Goal: Task Accomplishment & Management: Complete application form

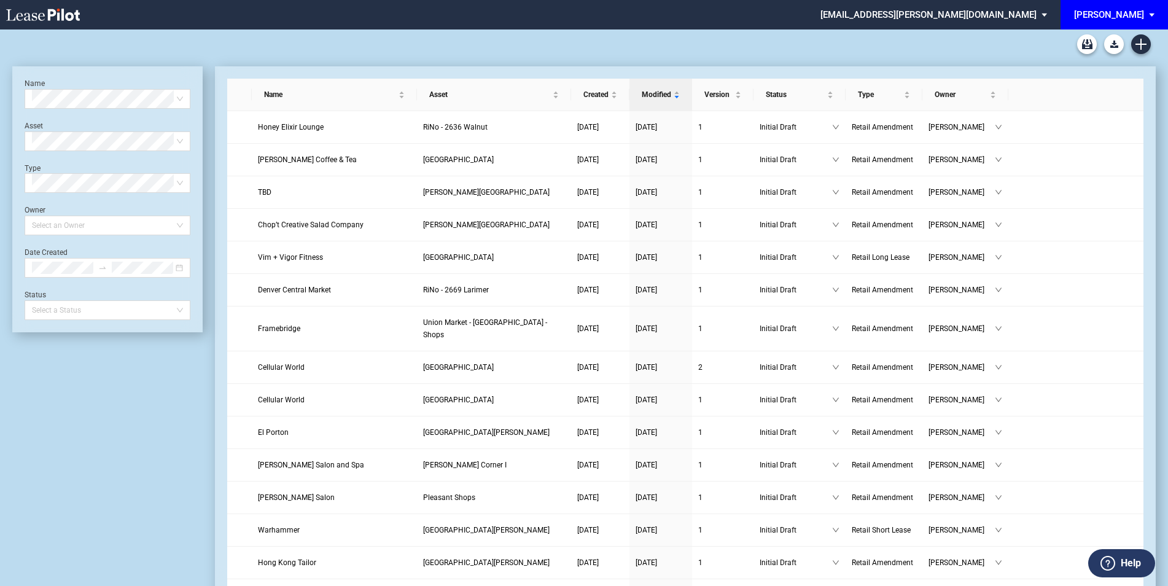
click at [1159, 15] on span "EDENS: \aEDENS\a" at bounding box center [1153, 14] width 15 height 29
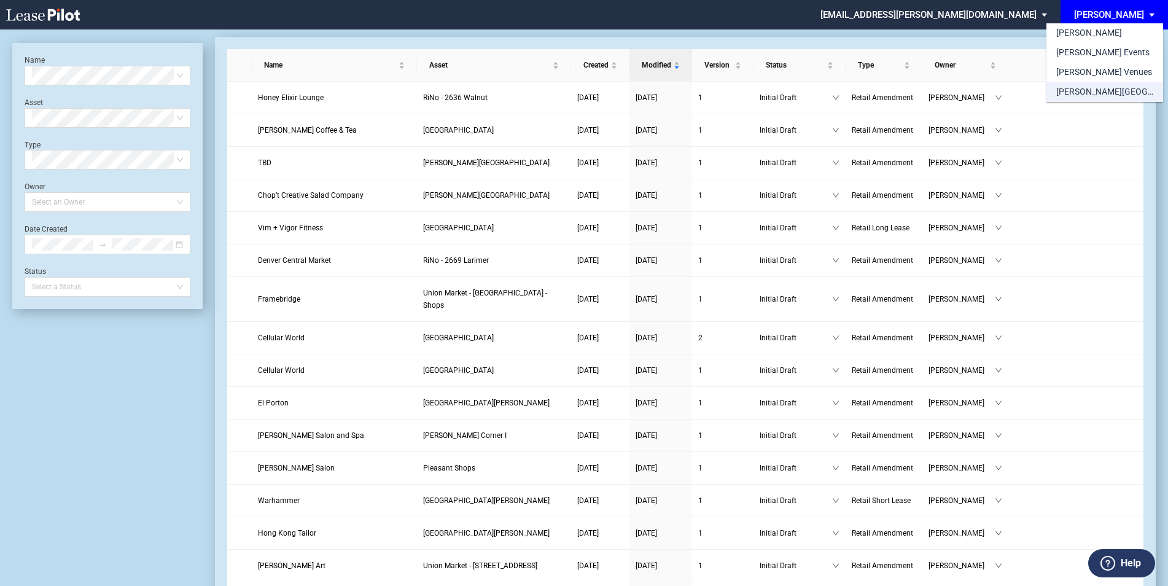
click at [1083, 95] on div "[PERSON_NAME][GEOGRAPHIC_DATA] Consents" at bounding box center [1104, 92] width 97 height 12
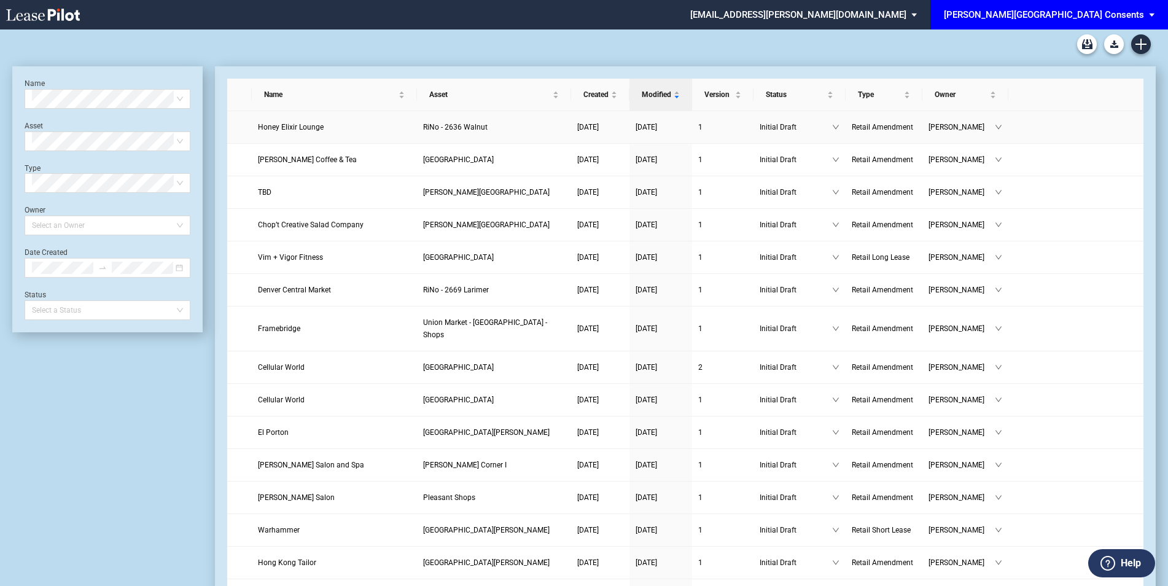
scroll to position [29, 0]
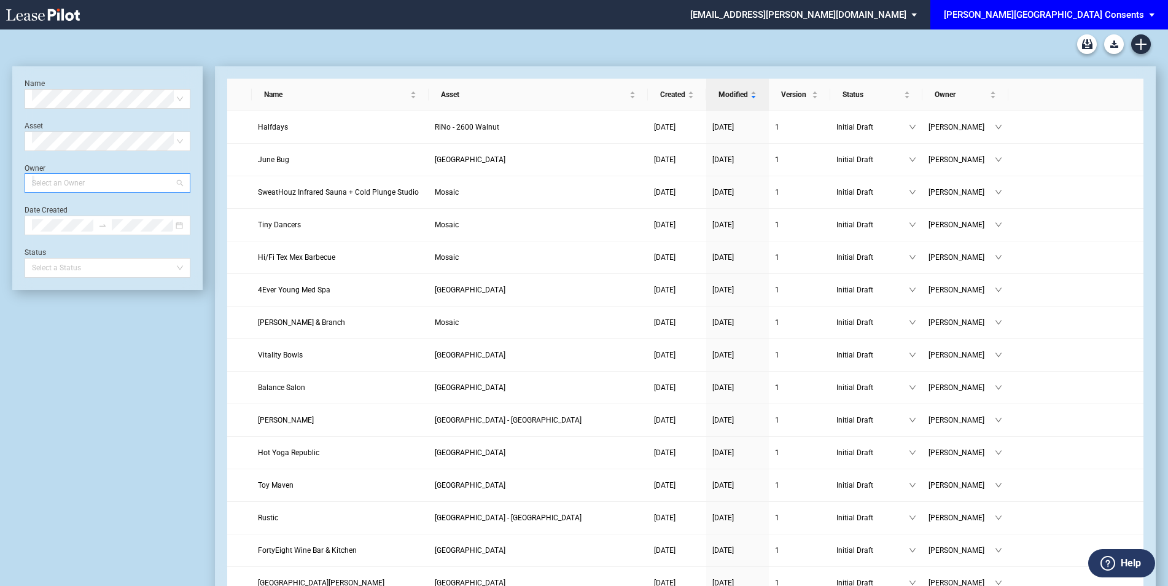
click at [57, 186] on div at bounding box center [101, 182] width 149 height 17
click at [70, 208] on div "[PERSON_NAME]" at bounding box center [107, 207] width 146 height 12
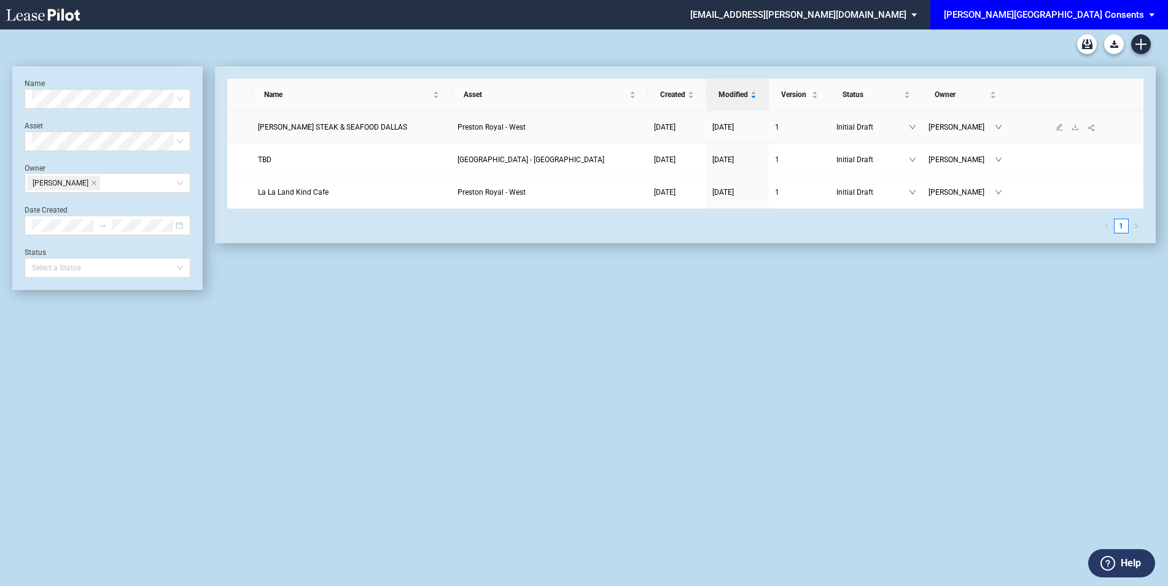
click at [412, 125] on link "PALLADINO’S STEAK & SEAFOOD DALLAS" at bounding box center [351, 127] width 187 height 12
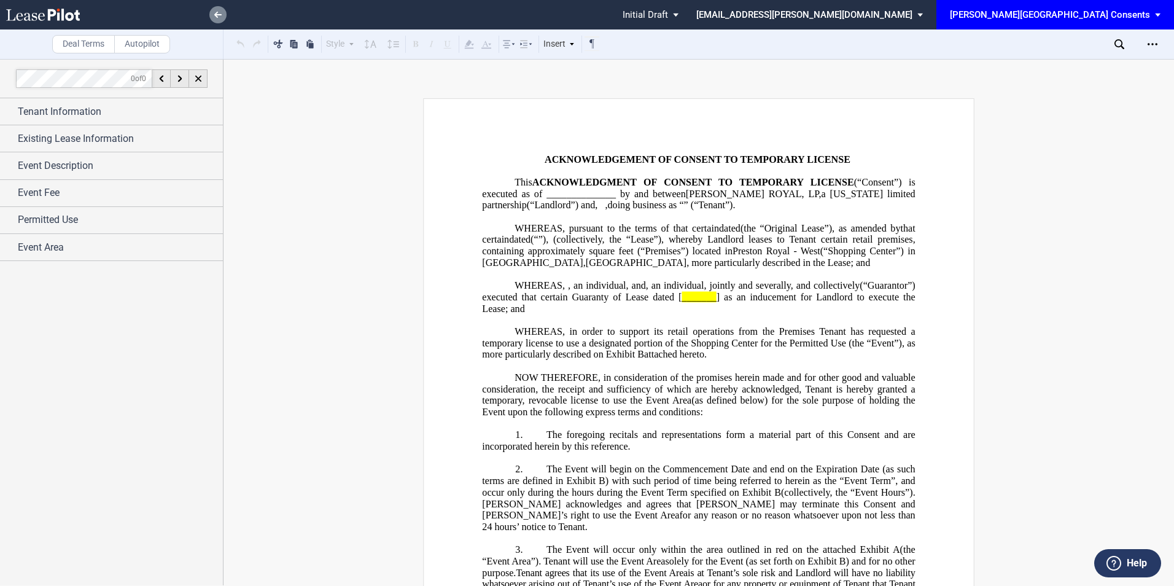
click at [211, 14] on link at bounding box center [217, 14] width 17 height 17
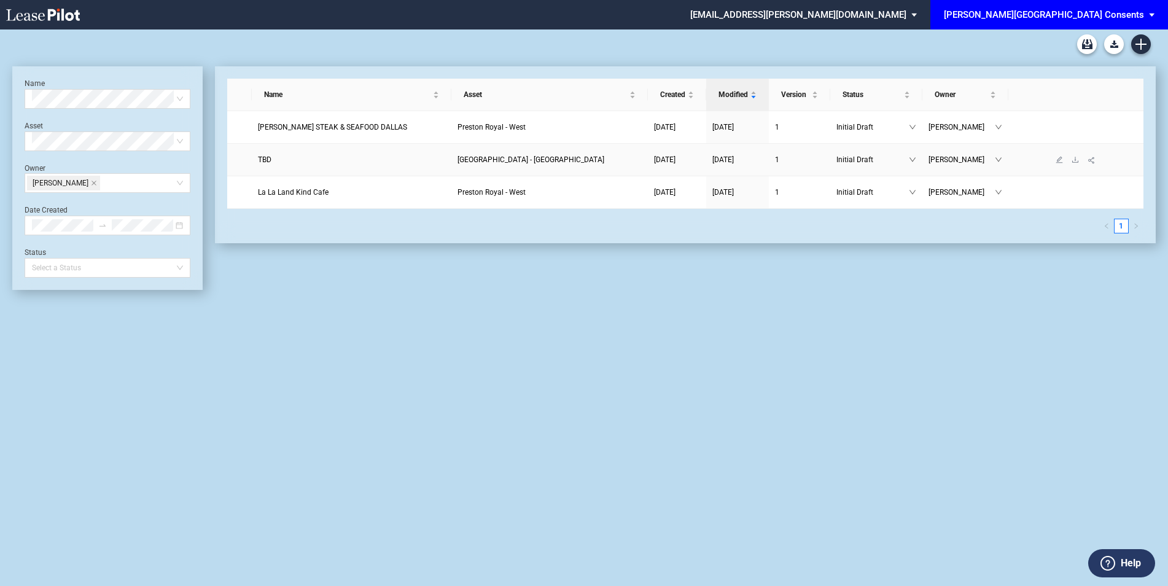
click at [292, 161] on link "TBD" at bounding box center [351, 160] width 187 height 12
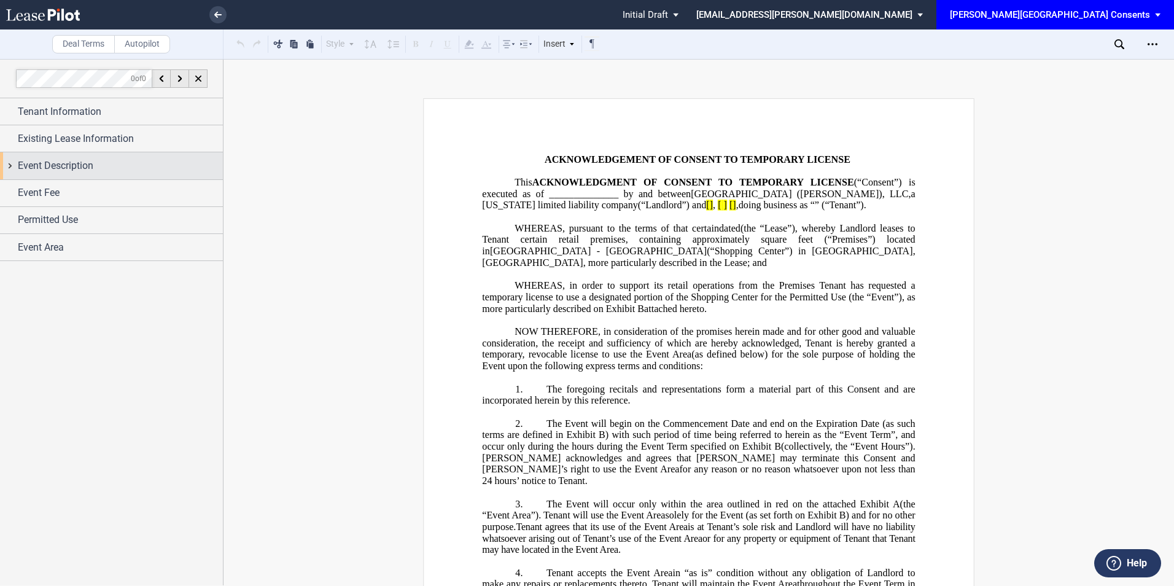
click at [100, 164] on div "Event Description" at bounding box center [120, 165] width 205 height 15
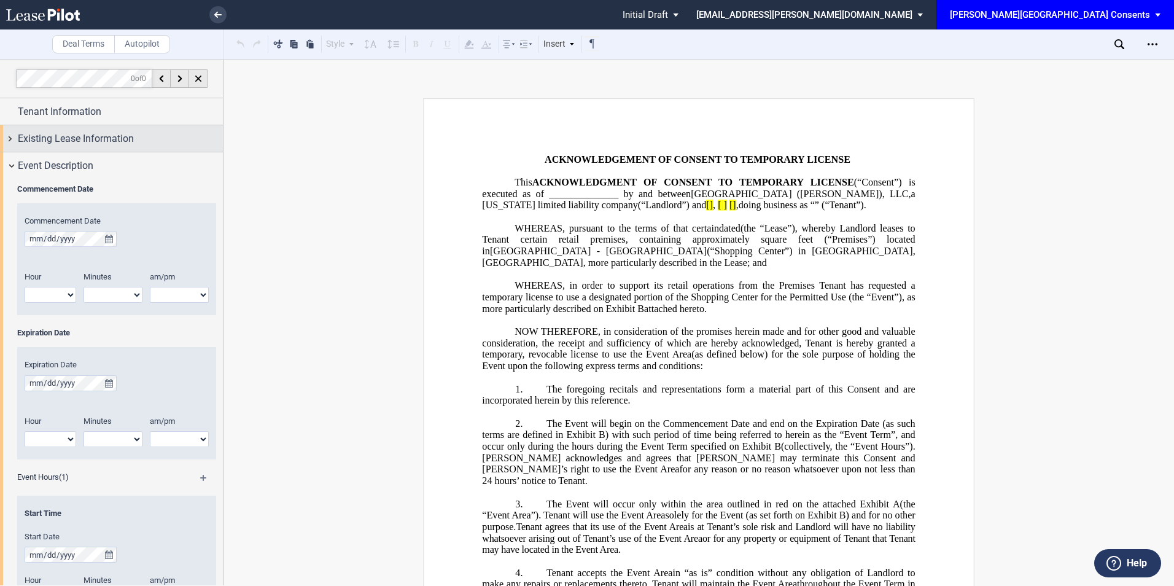
click at [111, 138] on span "Existing Lease Information" at bounding box center [76, 138] width 116 height 15
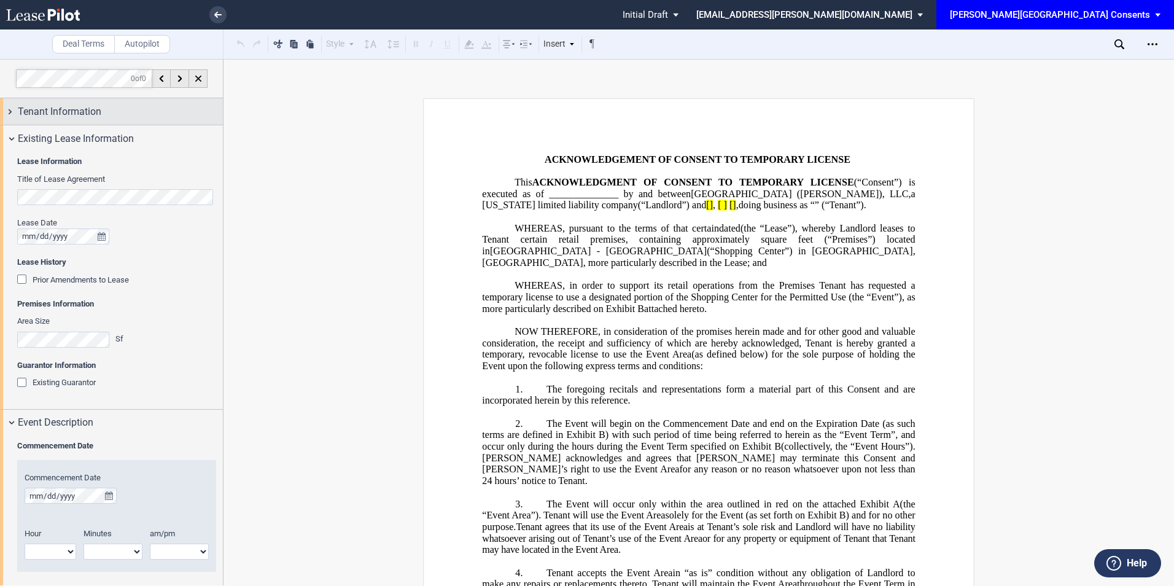
click at [106, 108] on div "Tenant Information" at bounding box center [120, 111] width 205 height 15
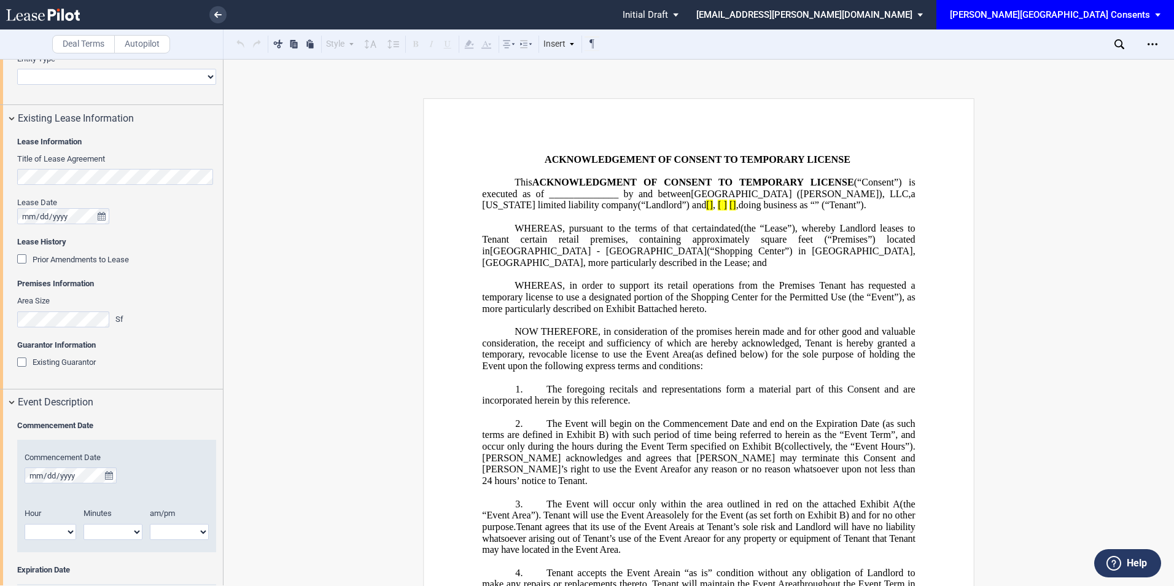
scroll to position [327, 0]
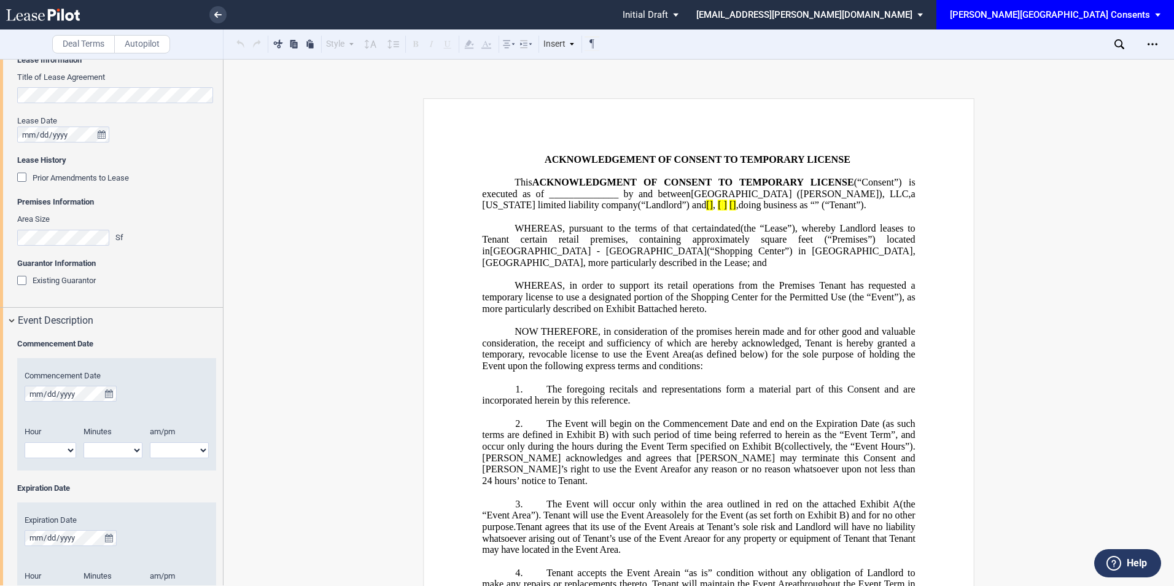
click at [21, 280] on div "Existing Guarantor" at bounding box center [23, 282] width 12 height 12
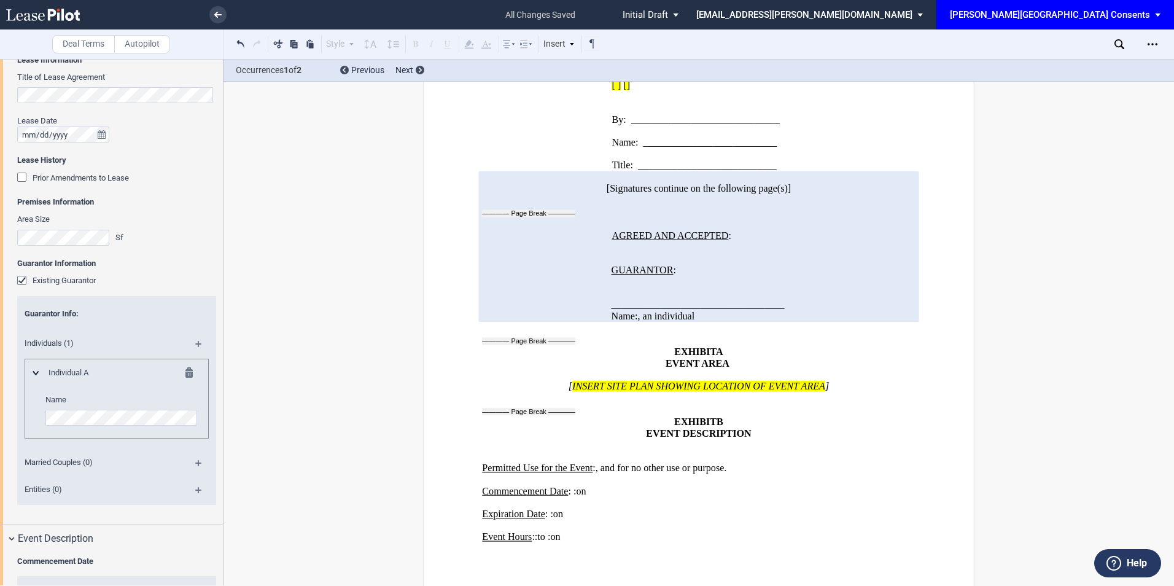
scroll to position [1568, 0]
click at [1154, 45] on icon "Open Lease options menu" at bounding box center [1153, 44] width 10 height 10
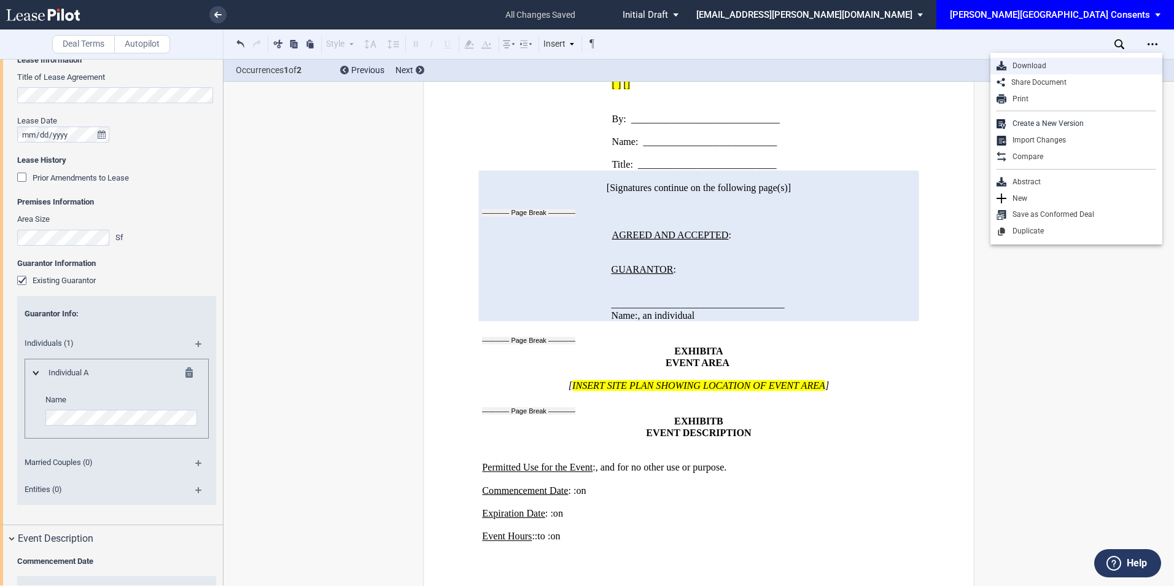
click at [1057, 65] on div "Download" at bounding box center [1081, 66] width 150 height 10
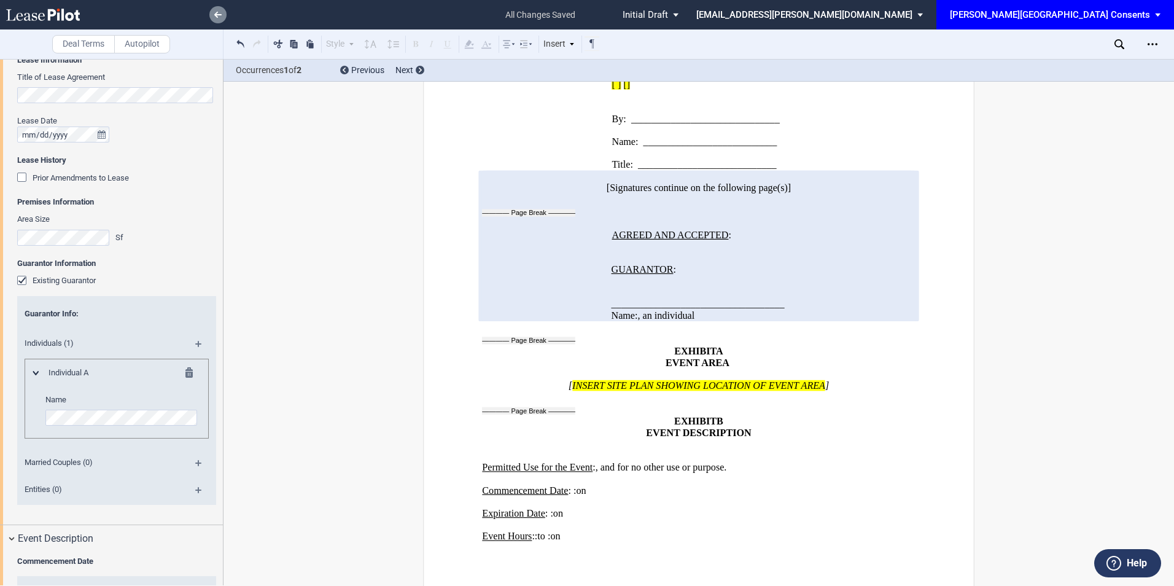
click at [214, 14] on link at bounding box center [217, 14] width 17 height 17
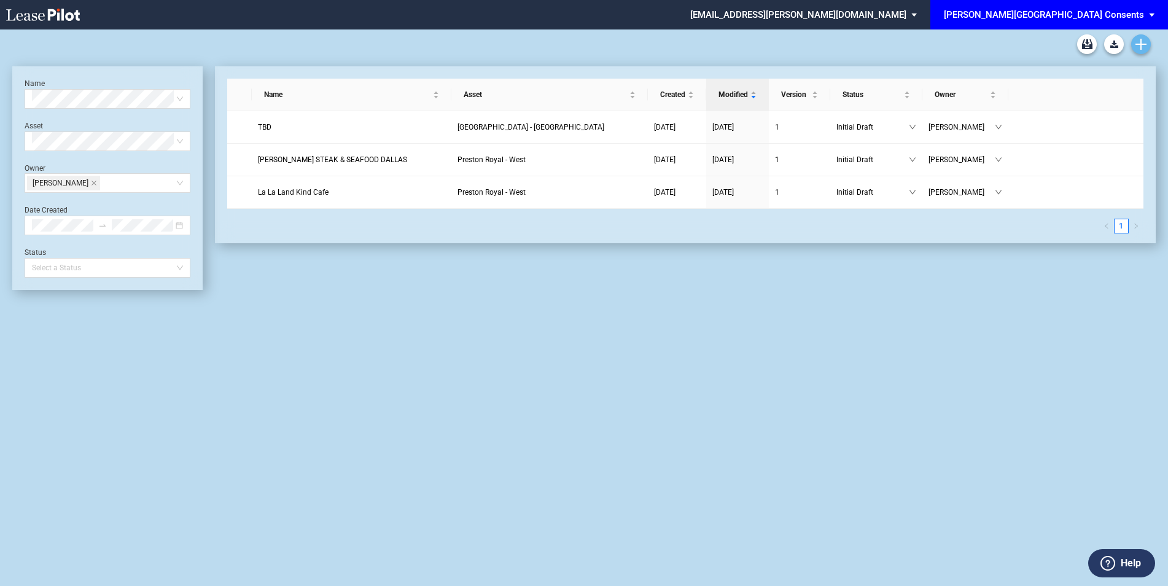
click at [1140, 44] on use "Create new document" at bounding box center [1140, 44] width 11 height 11
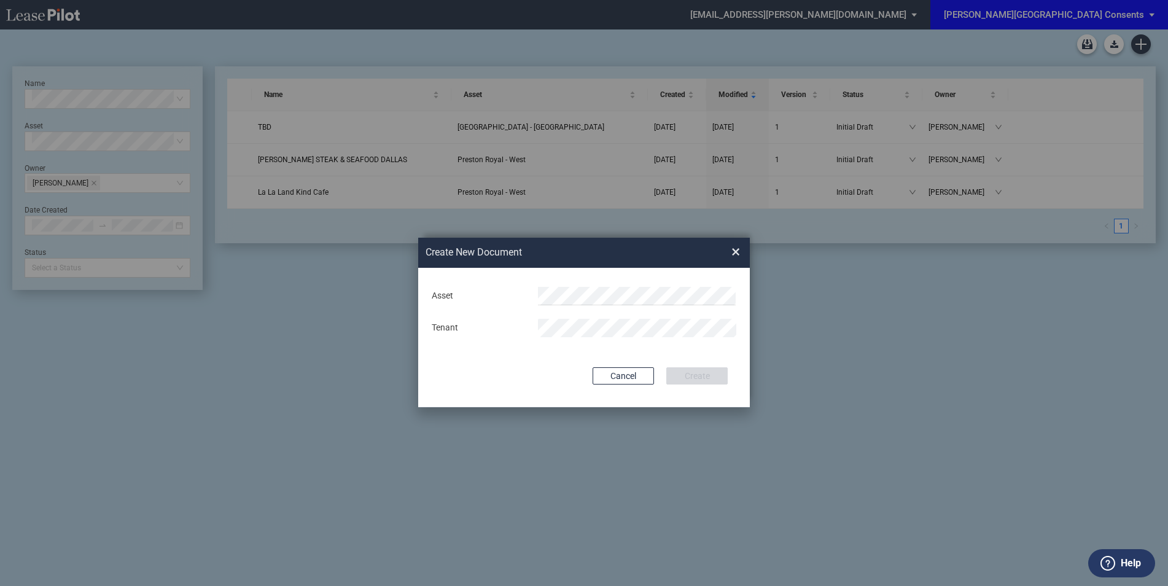
click at [575, 286] on md-input-container "Asset" at bounding box center [583, 296] width 307 height 21
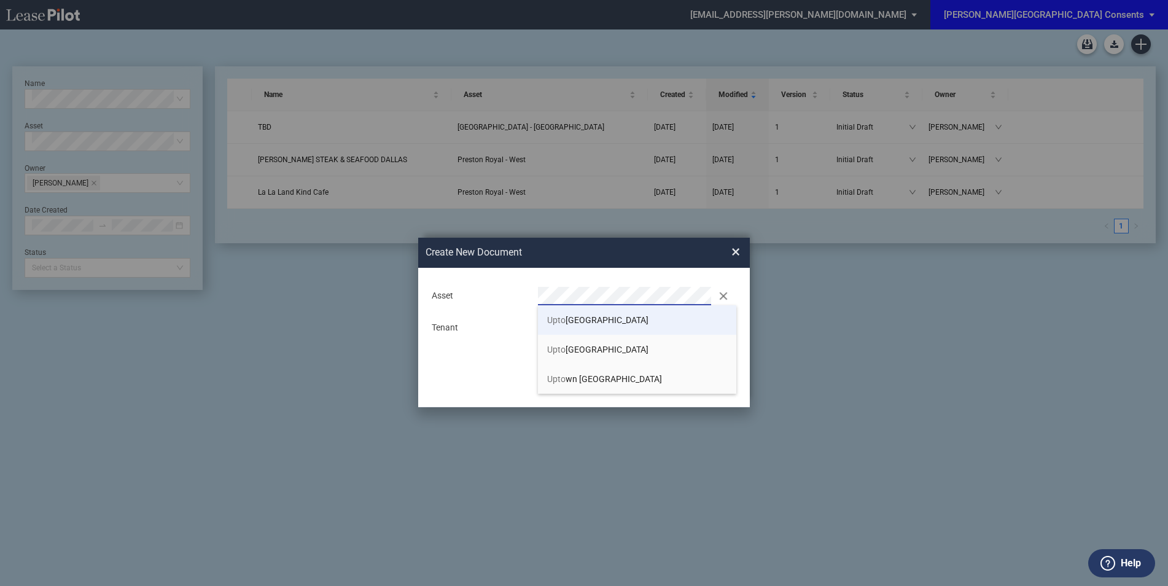
click at [597, 321] on span "Upto wn Park - East" at bounding box center [597, 320] width 101 height 10
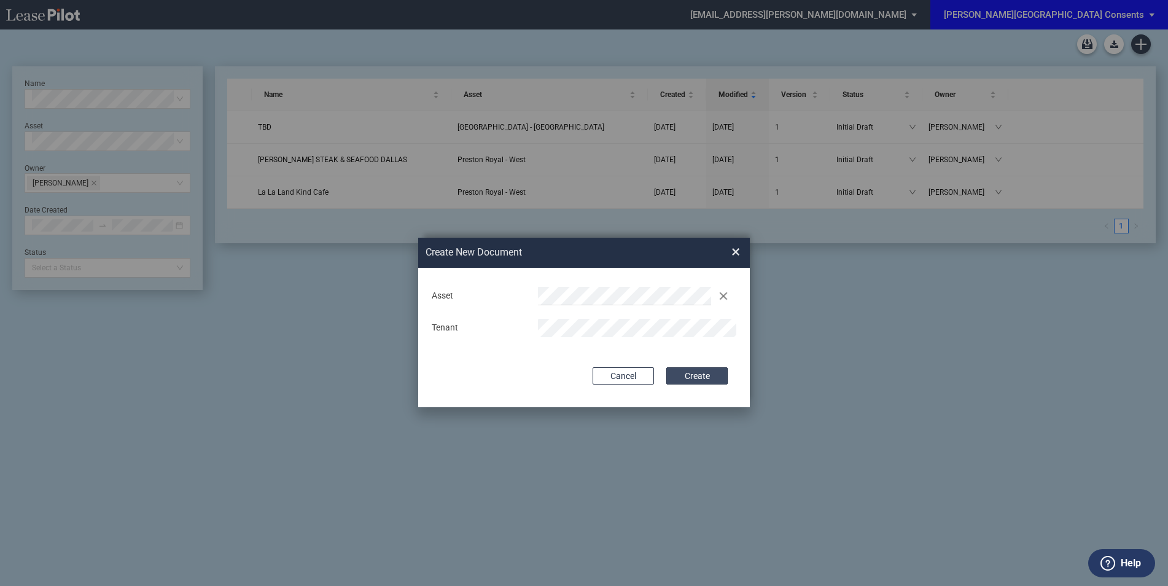
click at [715, 375] on button "Create" at bounding box center [696, 375] width 61 height 17
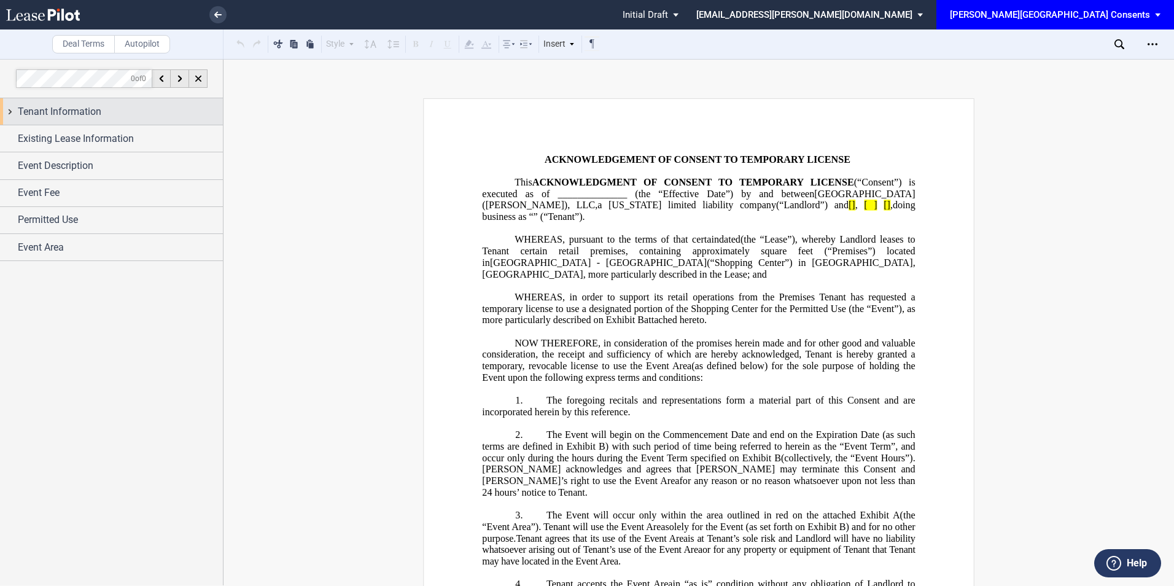
click at [54, 109] on span "Tenant Information" at bounding box center [60, 111] width 84 height 15
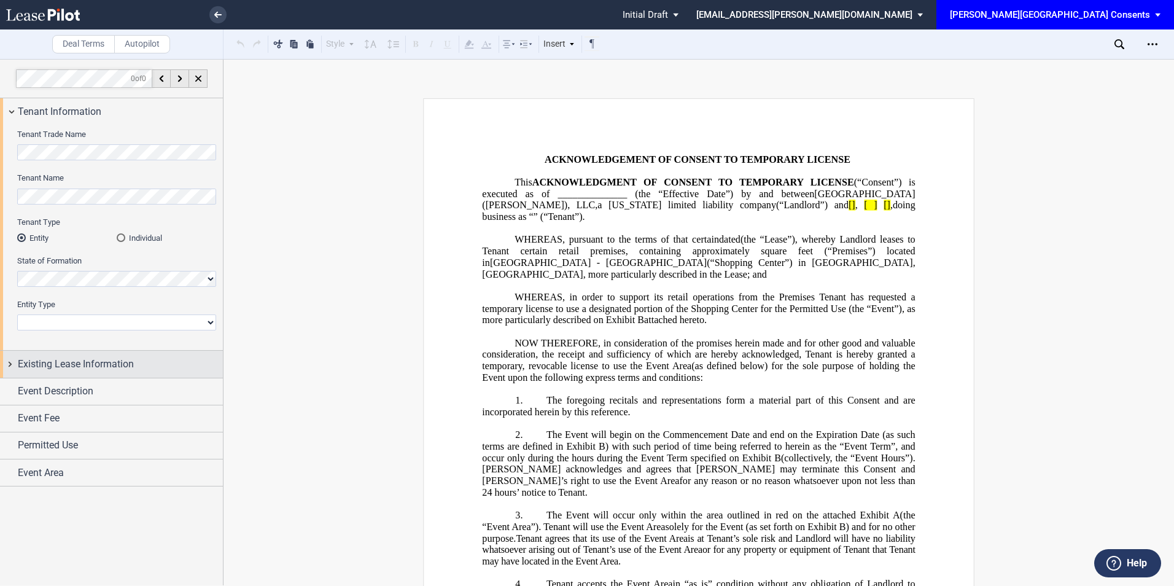
click at [65, 371] on div "Existing Lease Information" at bounding box center [111, 364] width 223 height 26
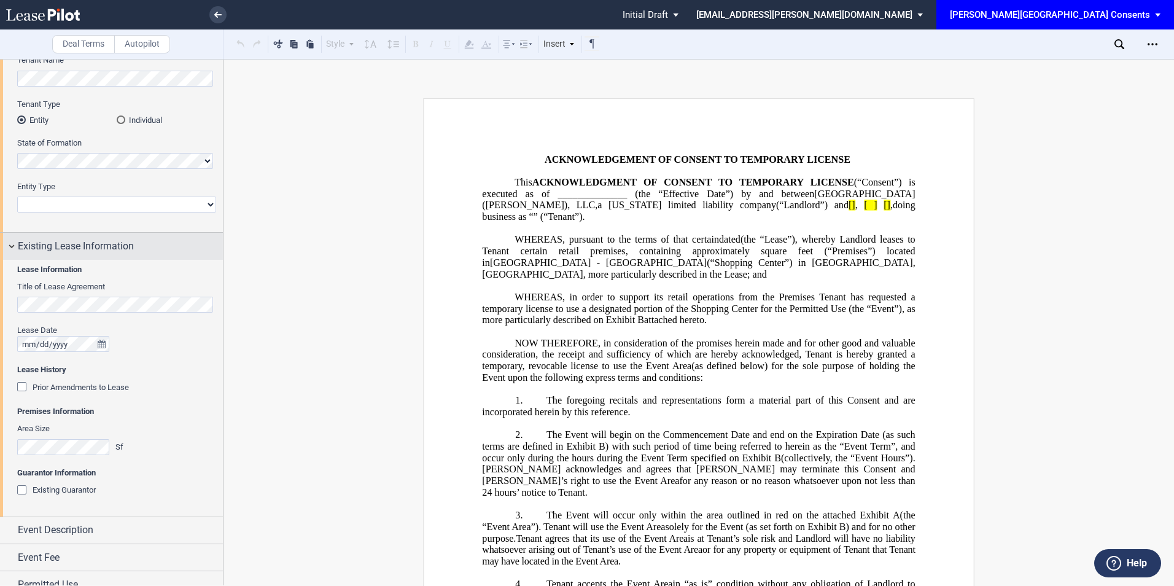
scroll to position [158, 0]
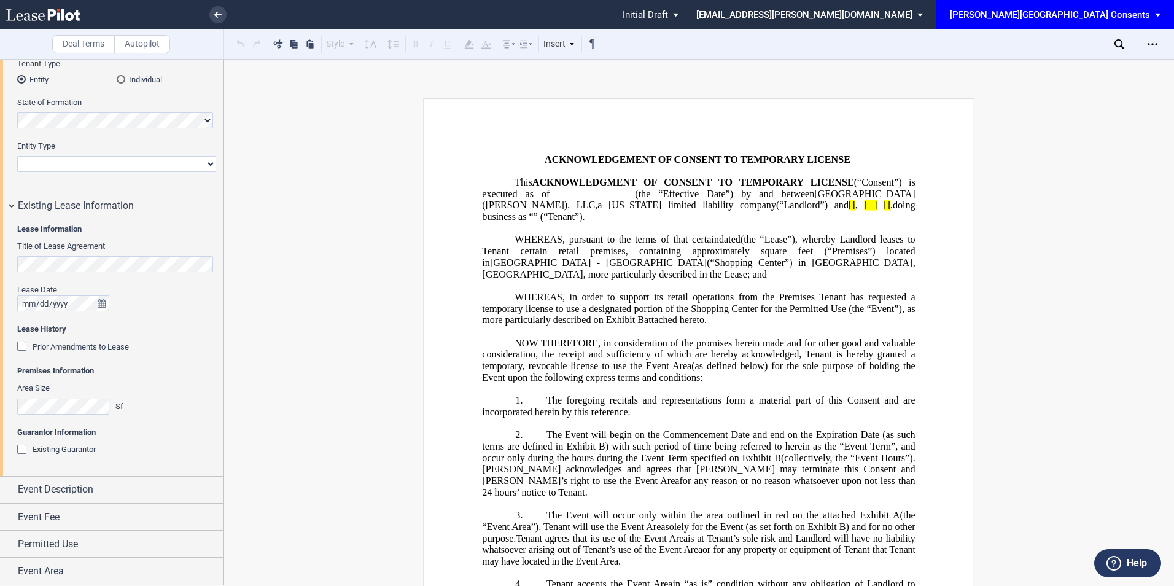
click at [22, 447] on div "Existing Guarantor" at bounding box center [23, 451] width 12 height 12
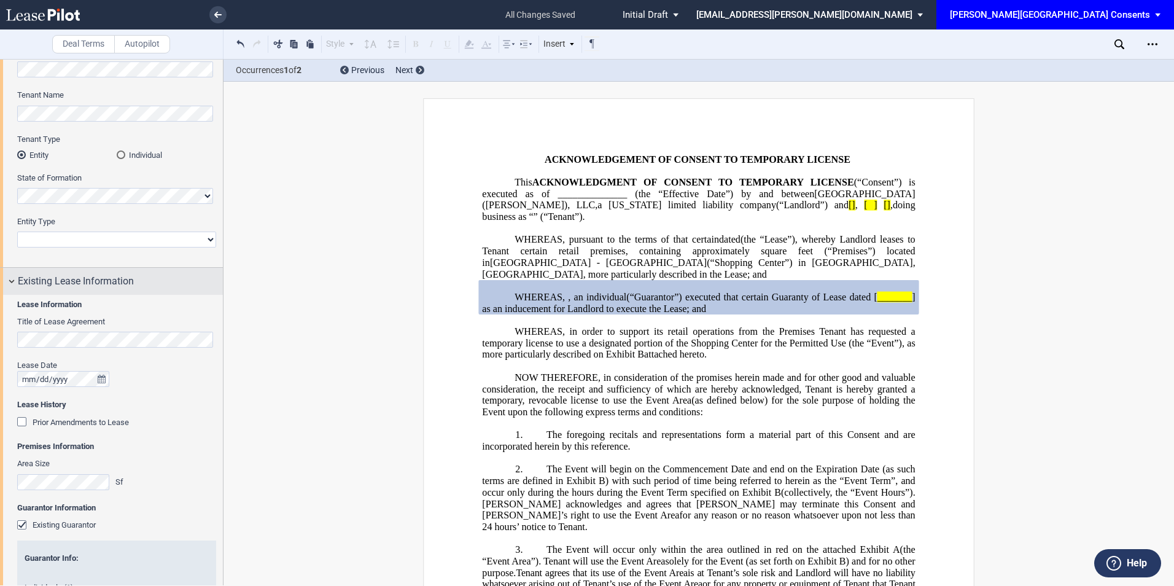
scroll to position [0, 0]
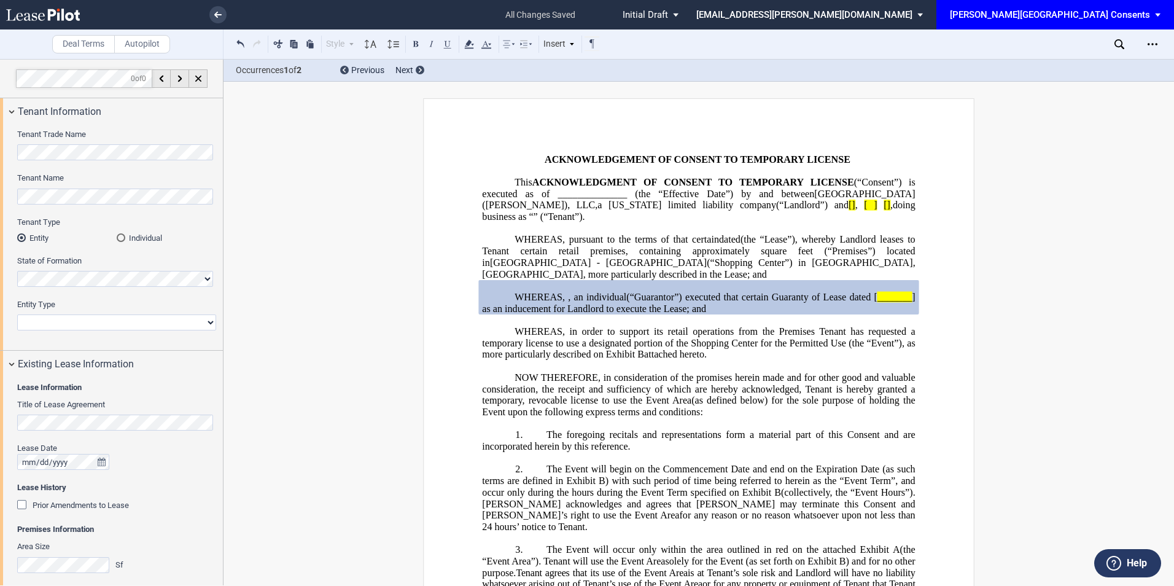
click at [0, 153] on html ".bocls-1{fill:#26354a;fill-rule:evenodd} Loading... × all changes saved Pending…" at bounding box center [587, 293] width 1174 height 586
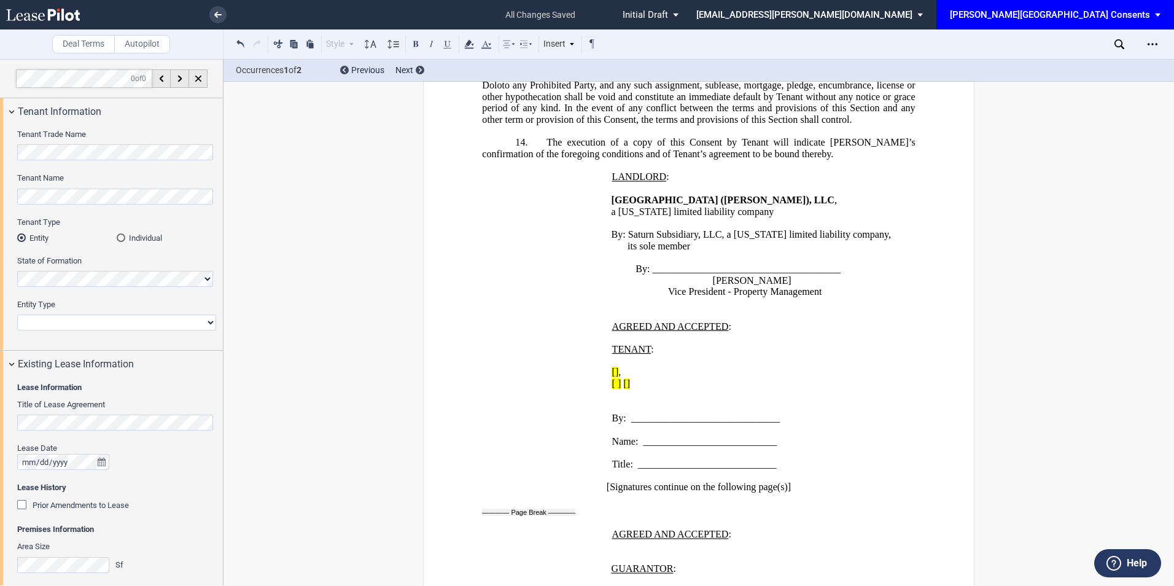
scroll to position [1855, 0]
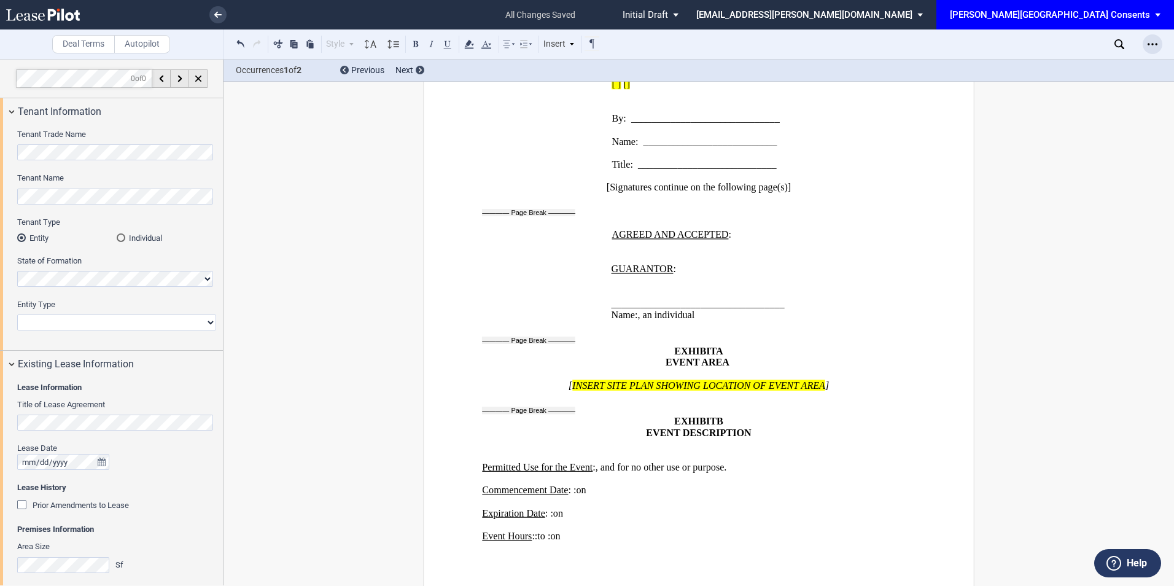
click at [1154, 44] on icon "Open Lease options menu" at bounding box center [1153, 44] width 10 height 10
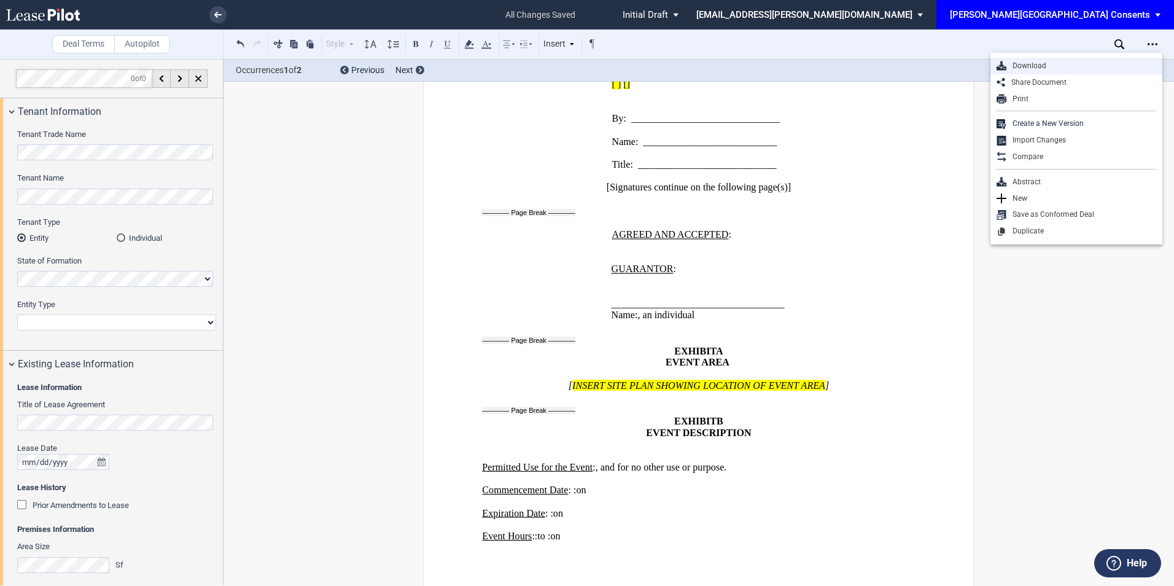
click at [1050, 71] on div "Download" at bounding box center [1081, 66] width 150 height 10
